Goal: Complete application form

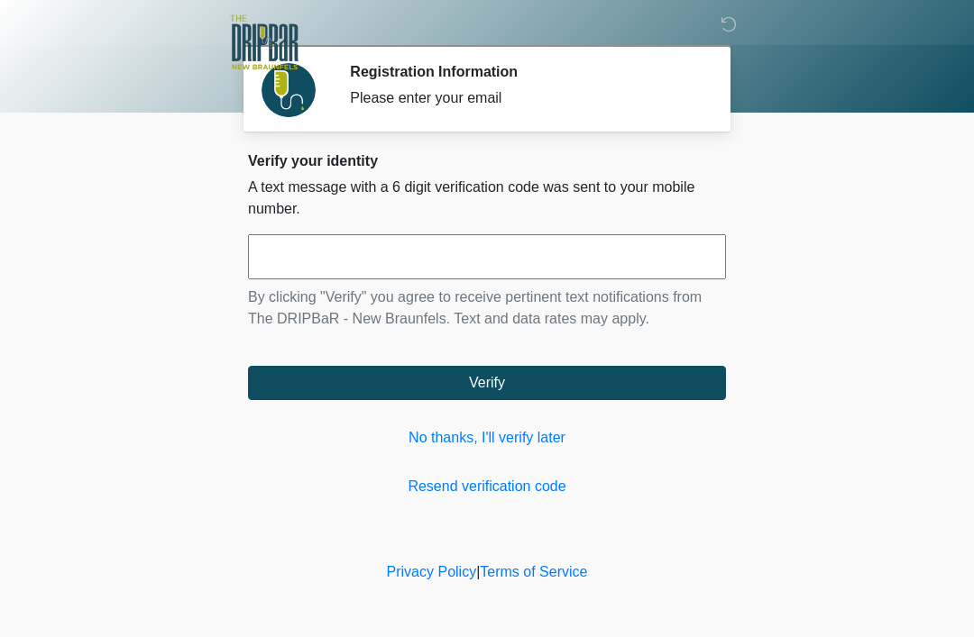
click at [347, 257] on input "text" at bounding box center [487, 256] width 478 height 45
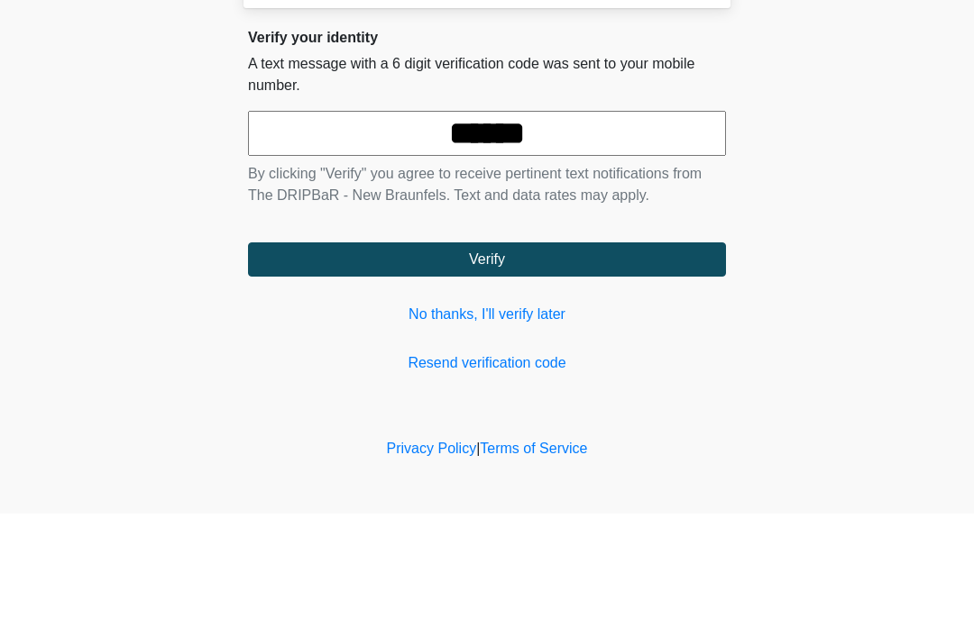
type input "******"
click at [512, 366] on button "Verify" at bounding box center [487, 383] width 478 height 34
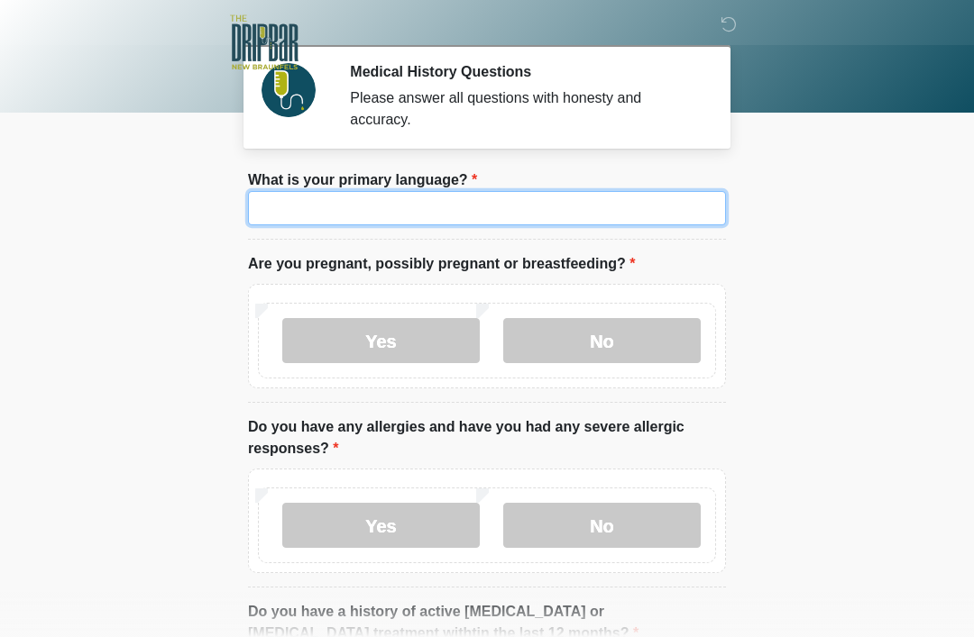
click at [390, 217] on input "What is your primary language?" at bounding box center [487, 208] width 478 height 34
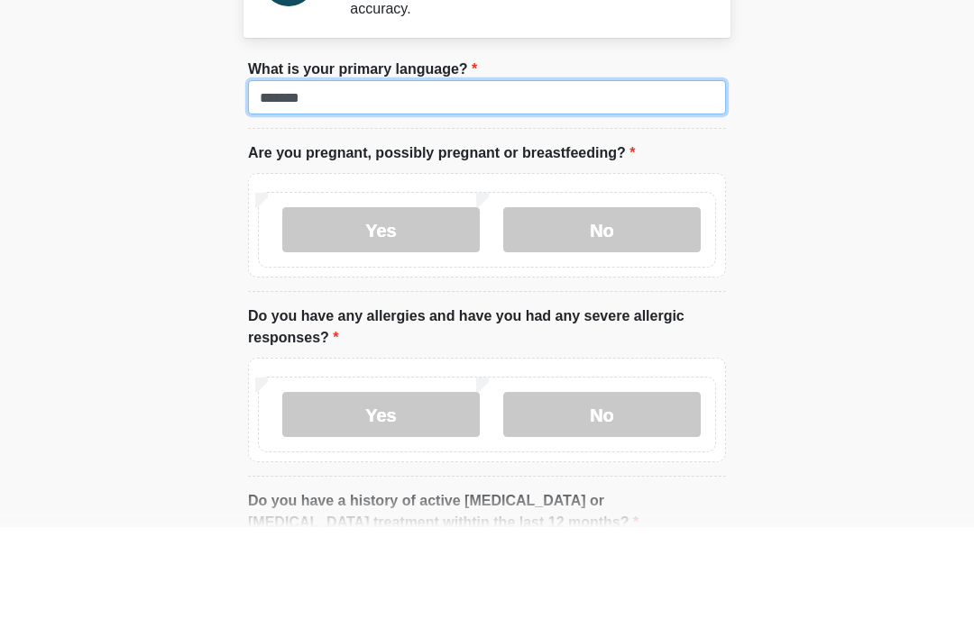
type input "*******"
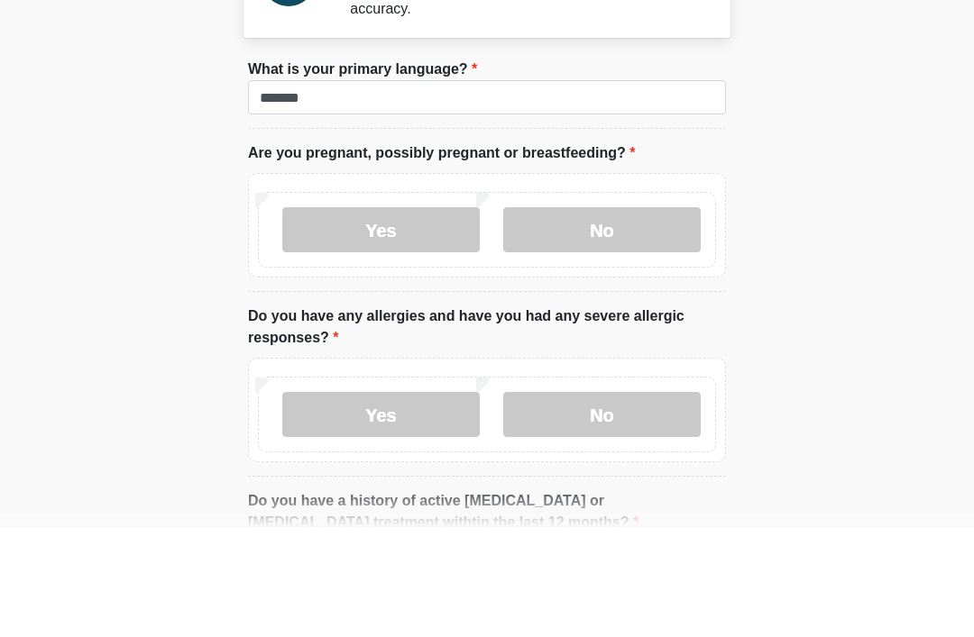
click at [597, 318] on label "No" at bounding box center [601, 340] width 197 height 45
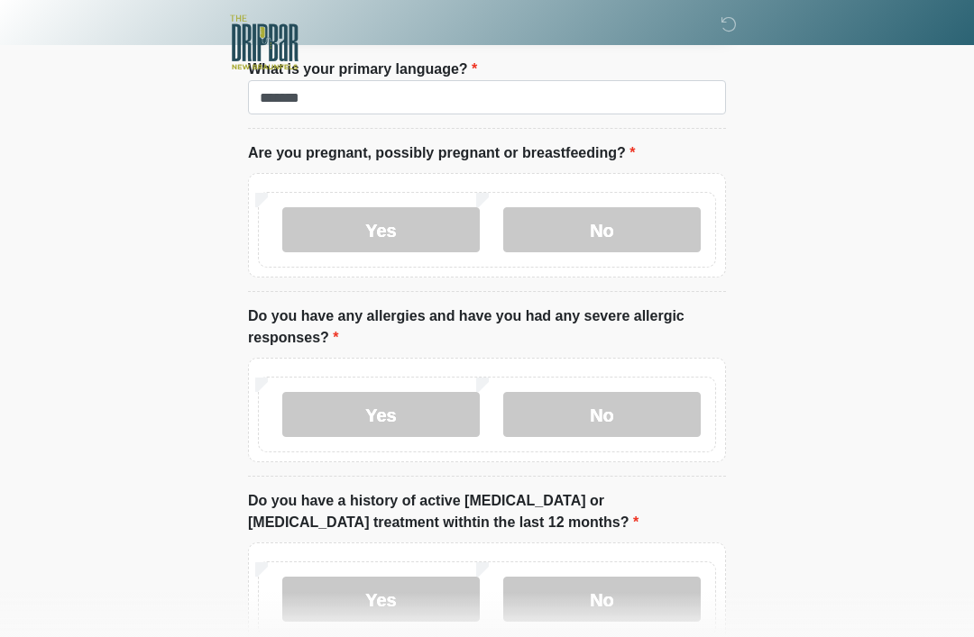
click at [591, 422] on label "No" at bounding box center [601, 414] width 197 height 45
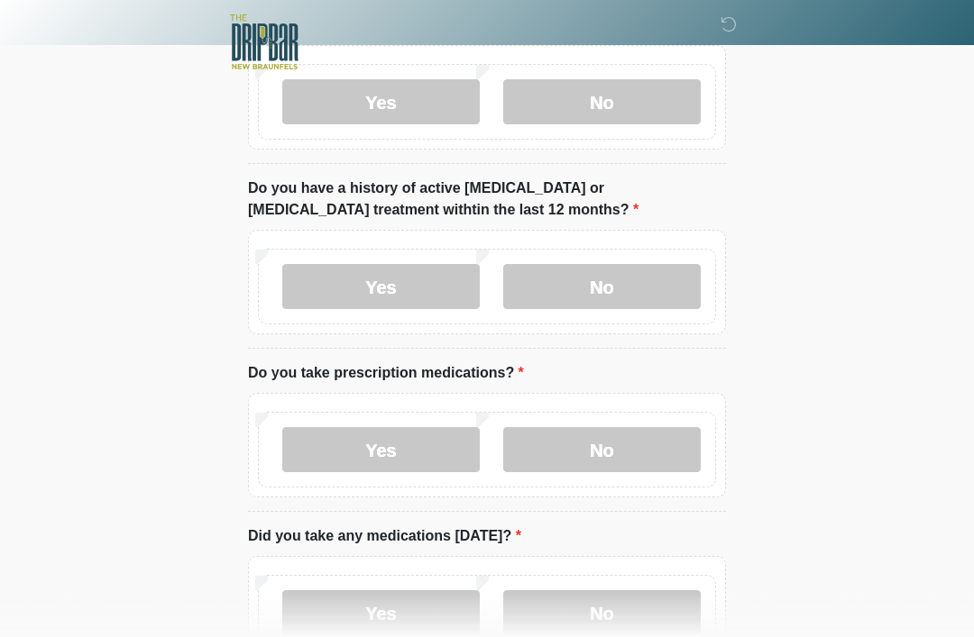
scroll to position [424, 0]
click at [600, 291] on label "No" at bounding box center [601, 286] width 197 height 45
click at [626, 450] on label "No" at bounding box center [601, 449] width 197 height 45
click at [600, 616] on label "No" at bounding box center [601, 613] width 197 height 45
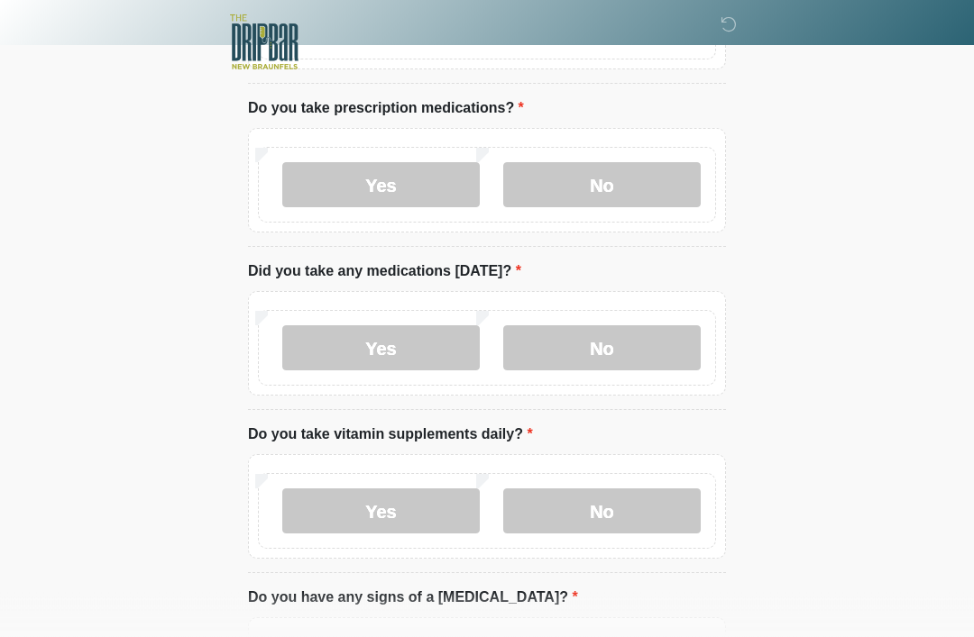
scroll to position [689, 0]
click at [424, 349] on label "Yes" at bounding box center [380, 347] width 197 height 45
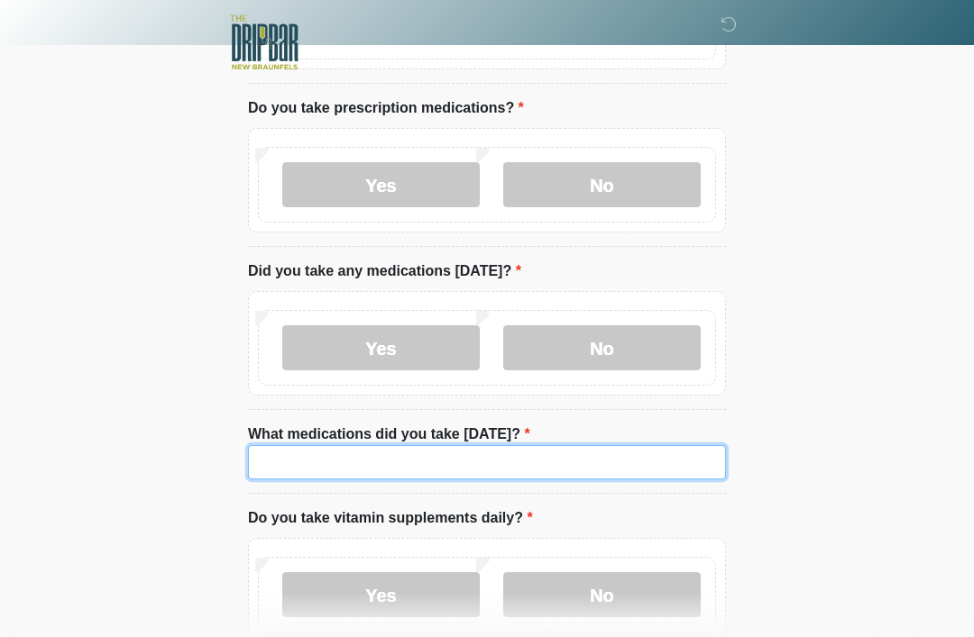
click at [426, 455] on input "What medications did you take [DATE]?" at bounding box center [487, 462] width 478 height 34
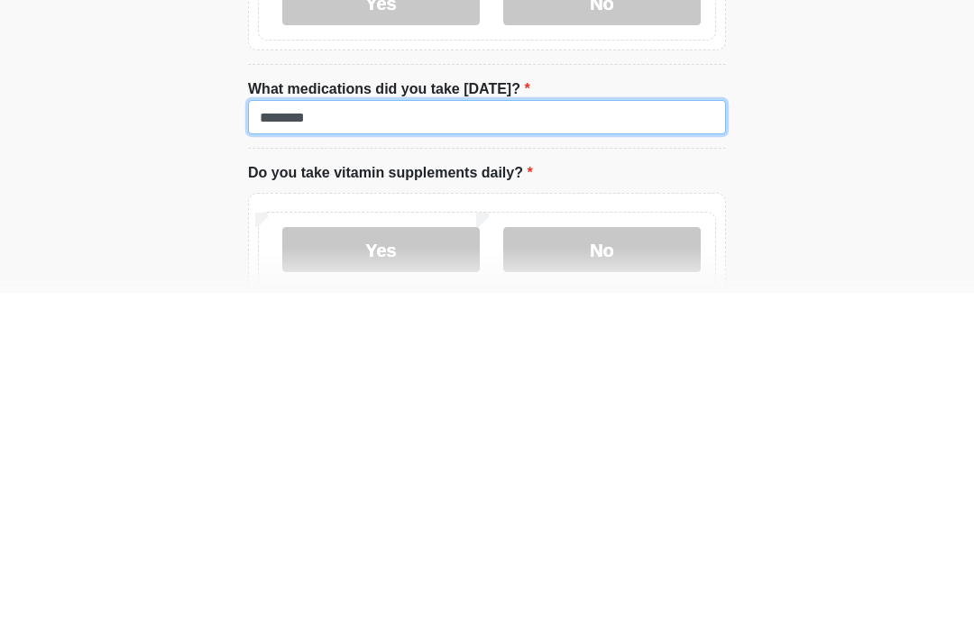
type input "********"
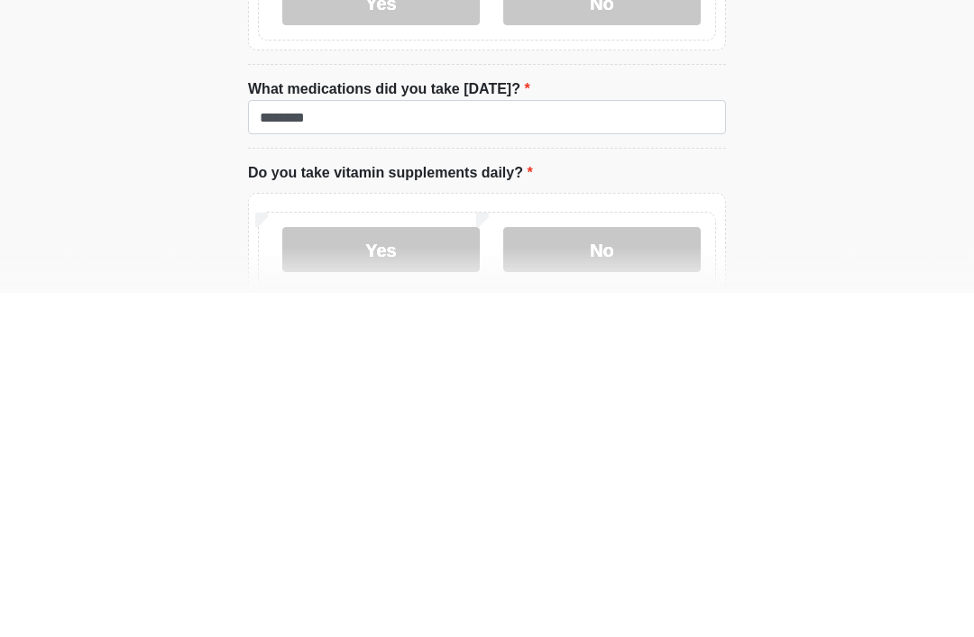
click at [613, 573] on label "No" at bounding box center [601, 595] width 197 height 45
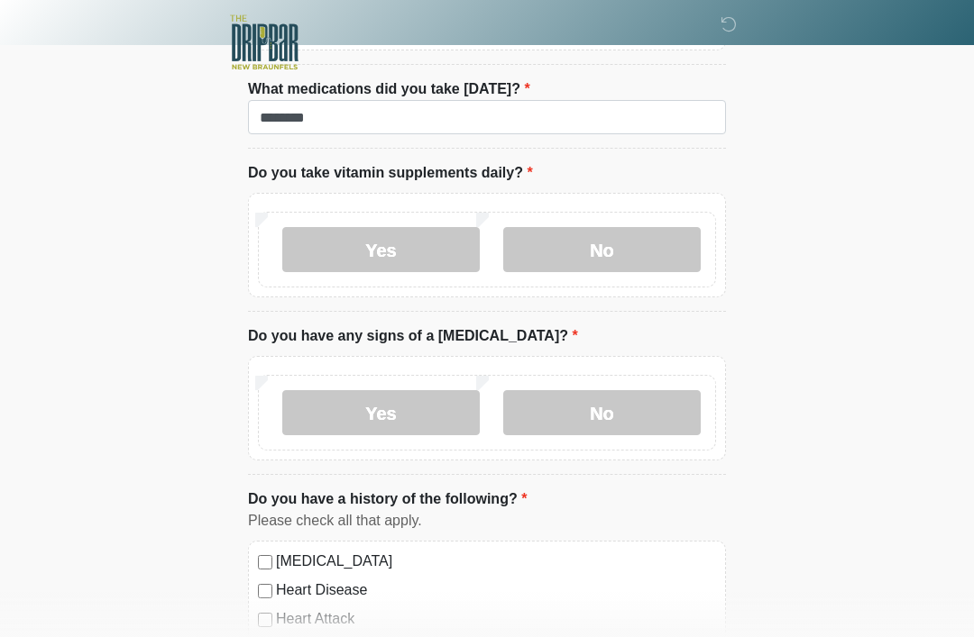
click at [616, 419] on label "No" at bounding box center [601, 412] width 197 height 45
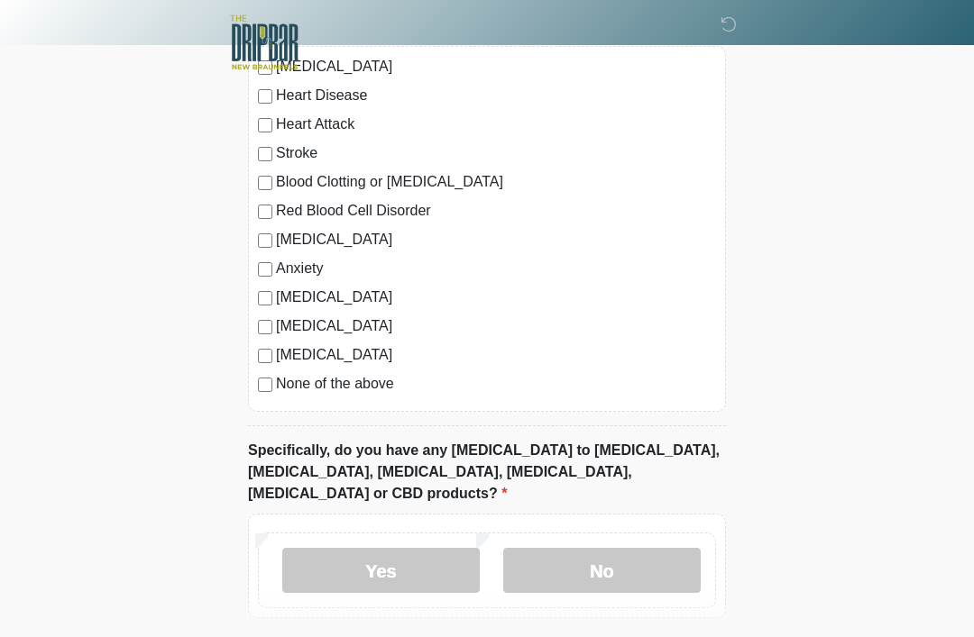
scroll to position [1532, 0]
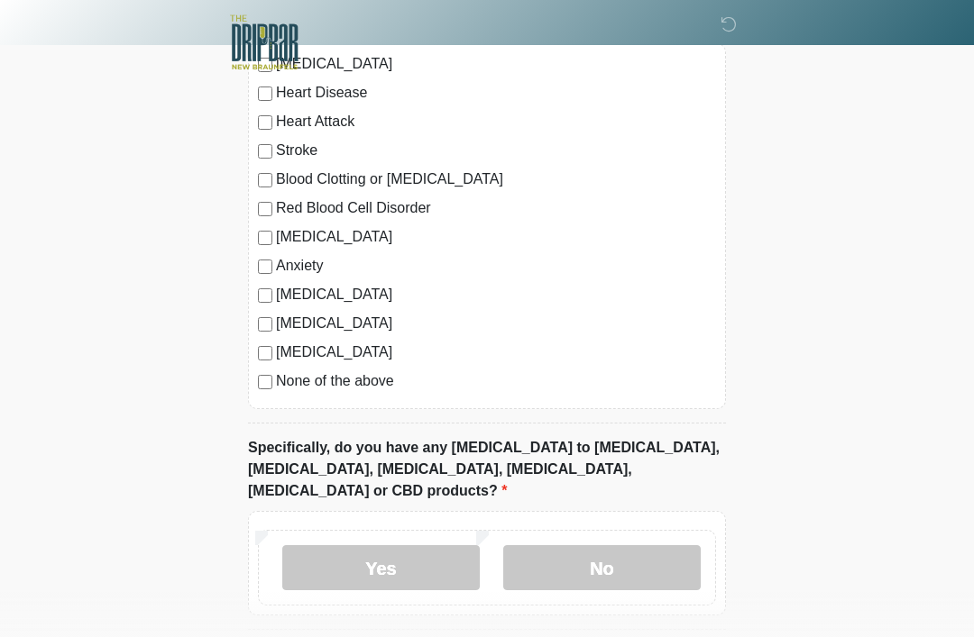
click at [610, 545] on label "No" at bounding box center [601, 567] width 197 height 45
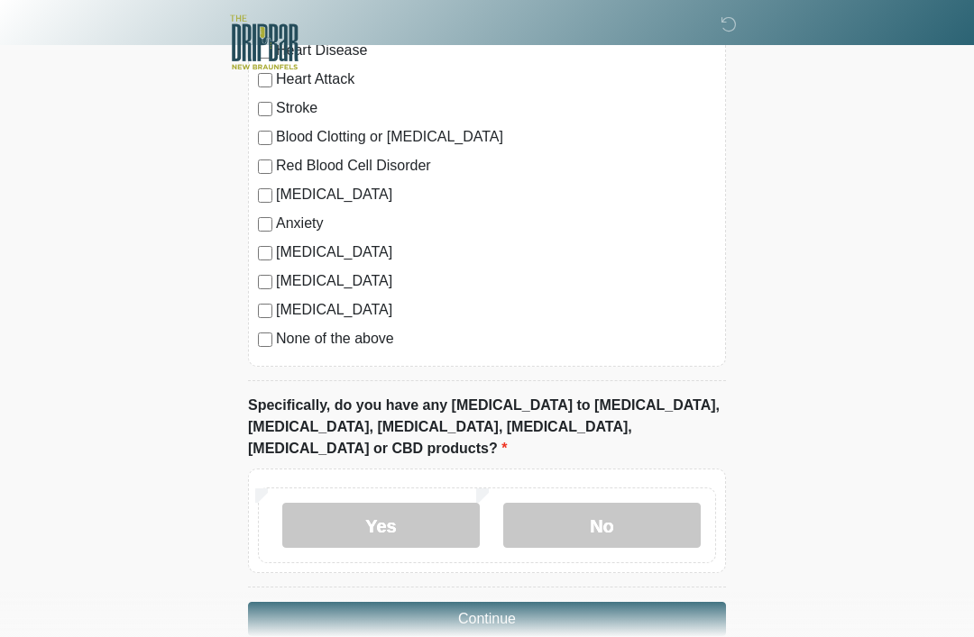
scroll to position [1587, 0]
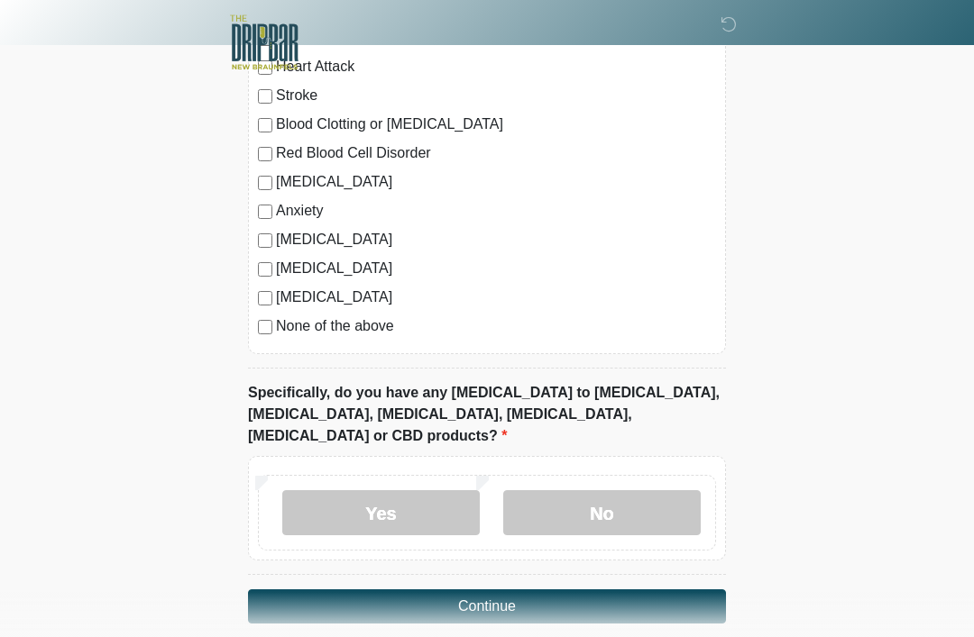
click at [523, 590] on button "Continue" at bounding box center [487, 607] width 478 height 34
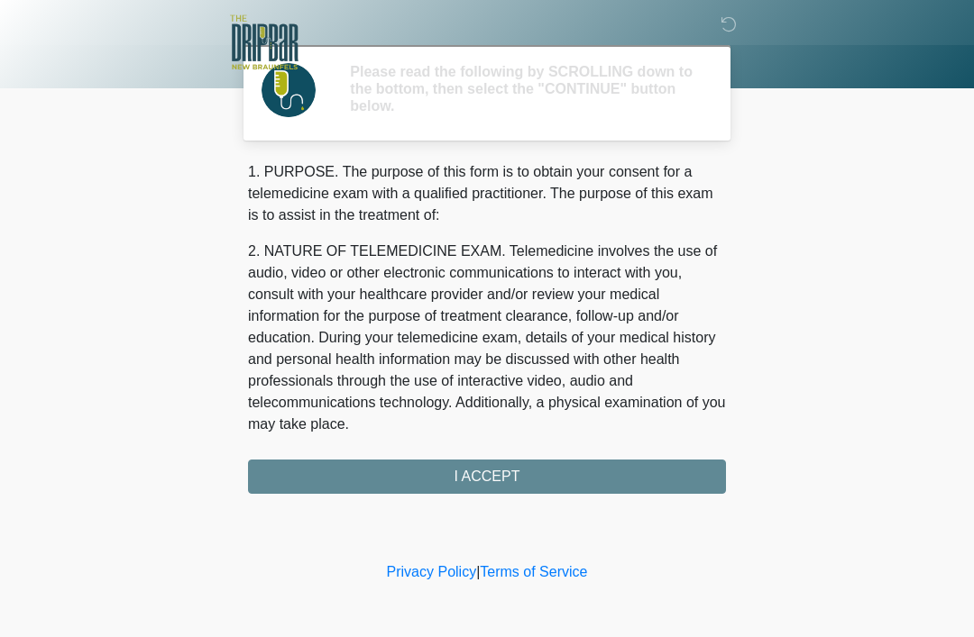
scroll to position [0, 0]
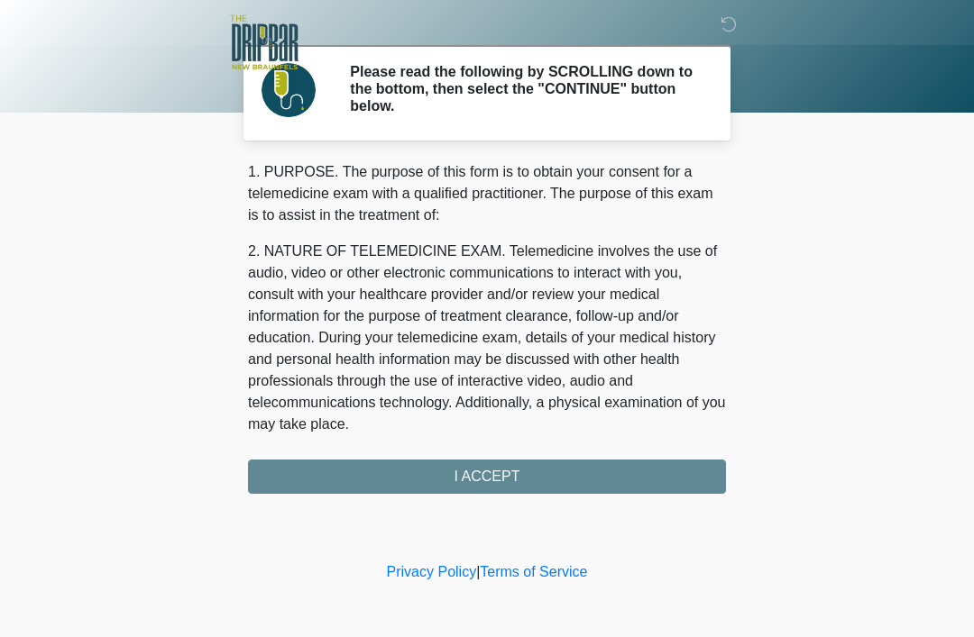
click at [484, 471] on div "1. PURPOSE. The purpose of this form is to obtain your consent for a telemedici…" at bounding box center [487, 327] width 478 height 333
click at [482, 480] on div "1. PURPOSE. The purpose of this form is to obtain your consent for a telemedici…" at bounding box center [487, 327] width 478 height 333
click at [443, 470] on div "1. PURPOSE. The purpose of this form is to obtain your consent for a telemedici…" at bounding box center [487, 327] width 478 height 333
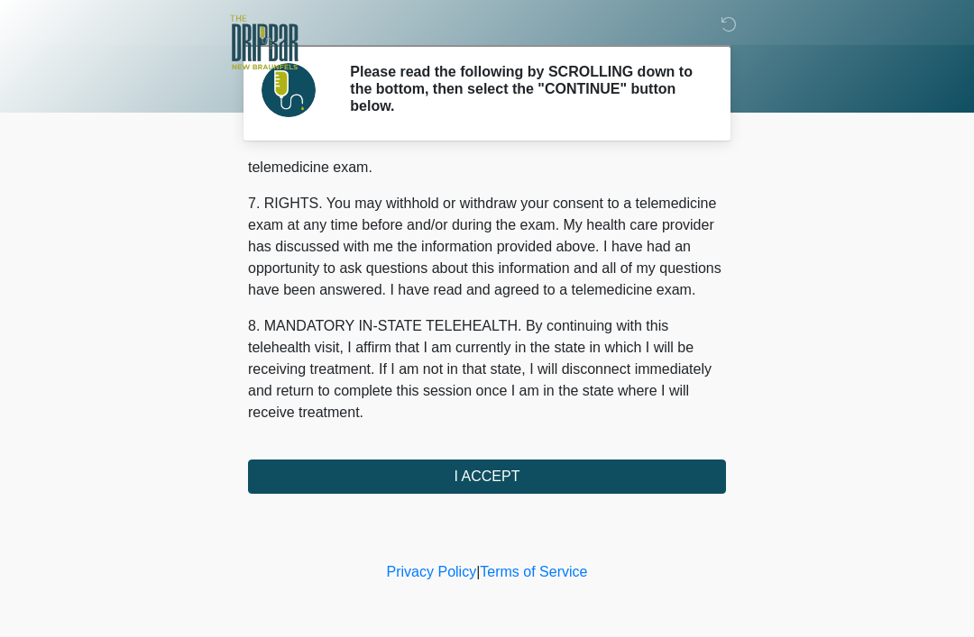
scroll to position [791, 0]
click at [503, 482] on button "I ACCEPT" at bounding box center [487, 477] width 478 height 34
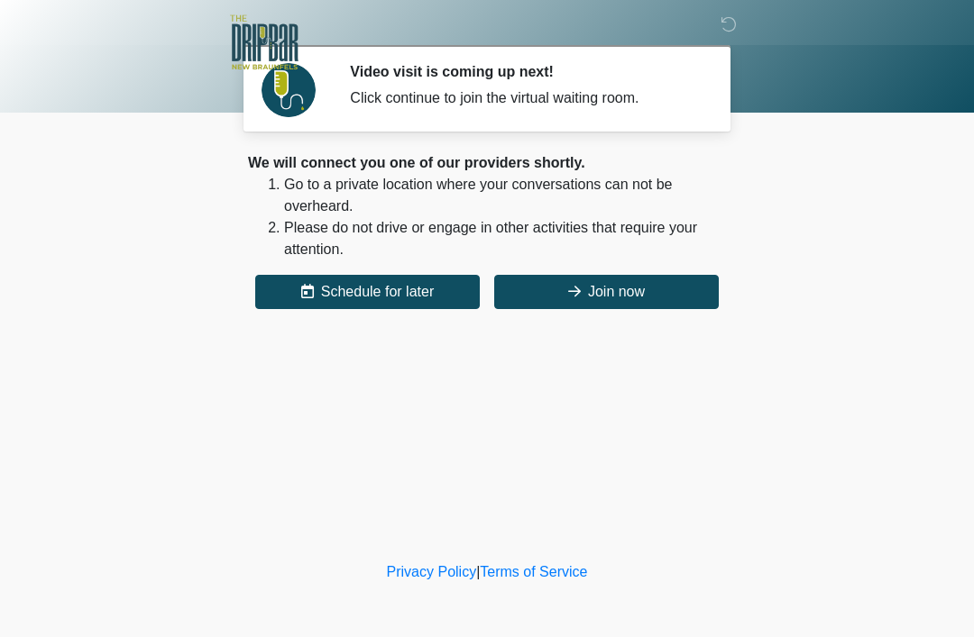
click at [626, 293] on button "Join now" at bounding box center [606, 292] width 225 height 34
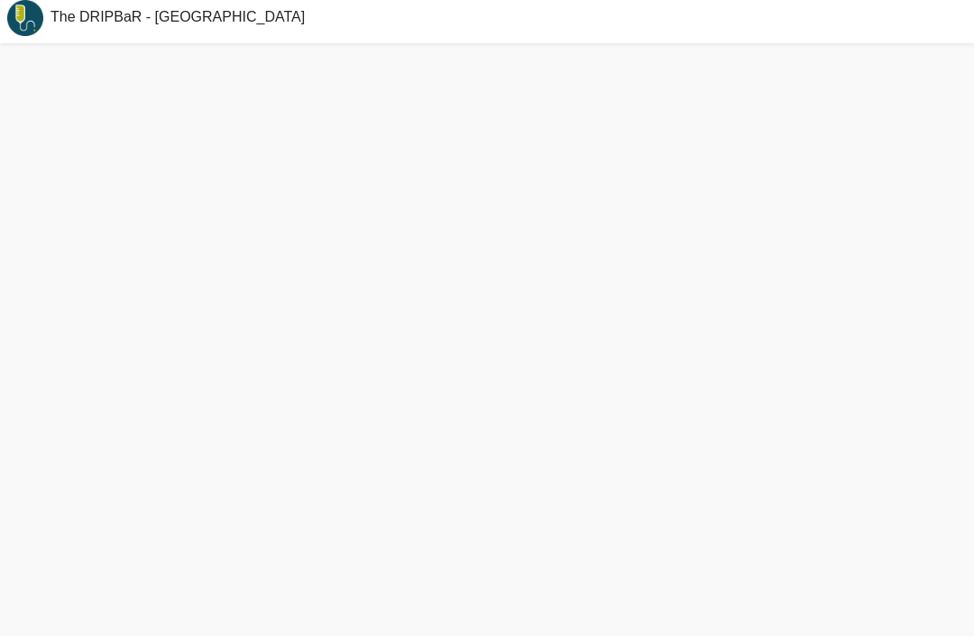
scroll to position [23, 0]
